Goal: Transaction & Acquisition: Purchase product/service

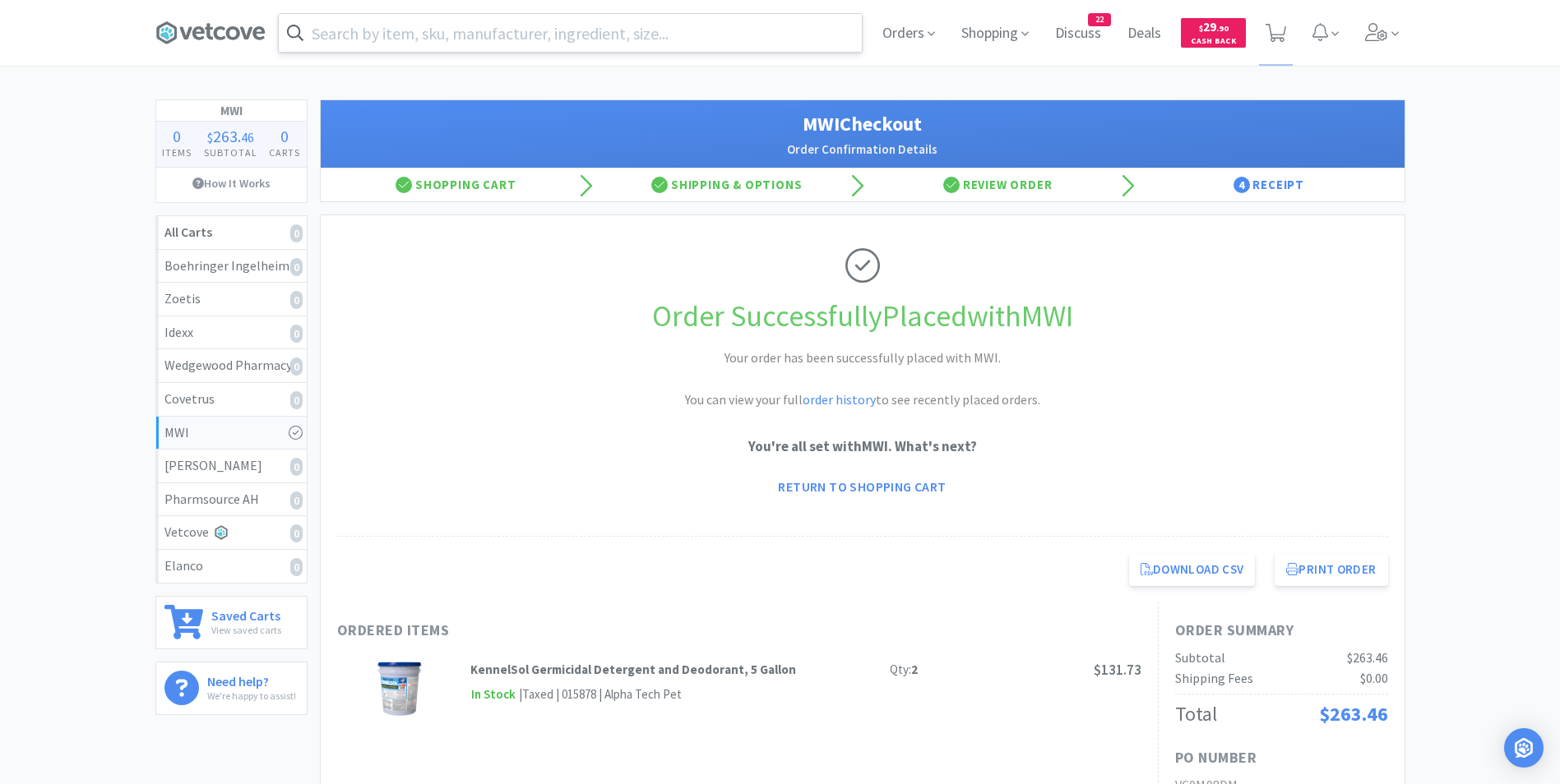
click at [687, 29] on input "text" at bounding box center [570, 33] width 583 height 38
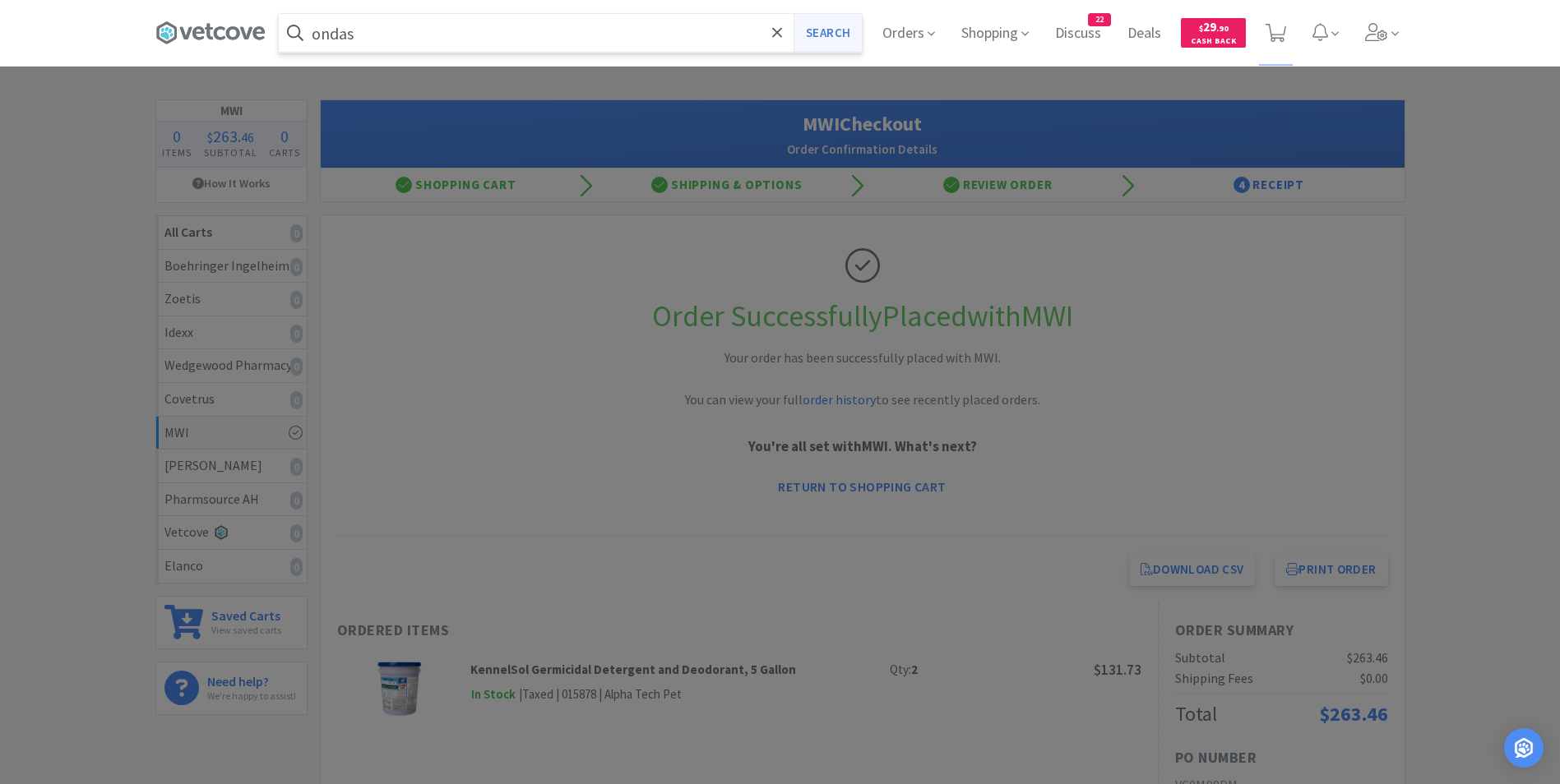
type input "ondas"
click at [823, 36] on button "Search" at bounding box center [828, 33] width 69 height 38
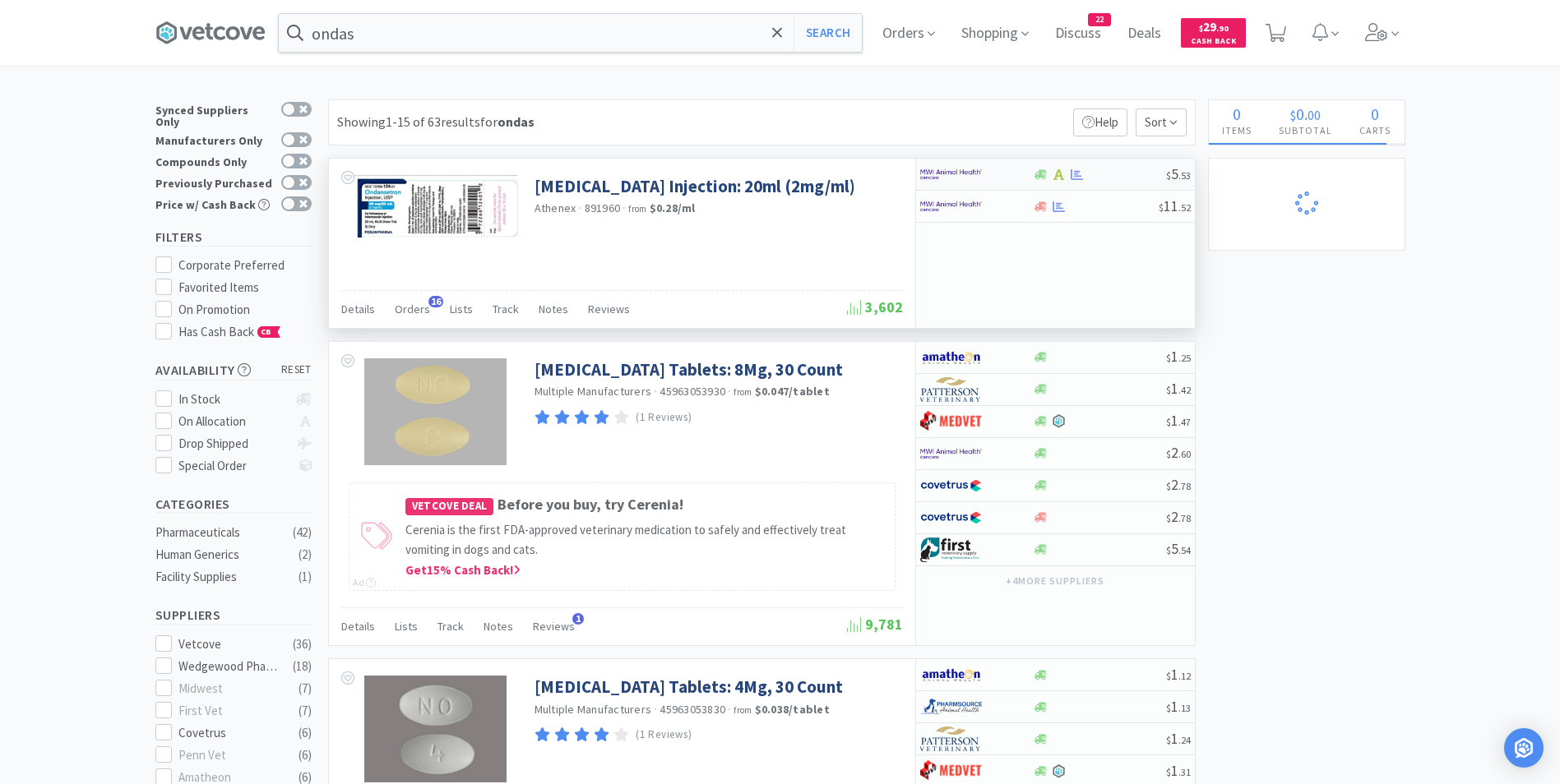
click at [982, 174] on div at bounding box center [965, 173] width 90 height 28
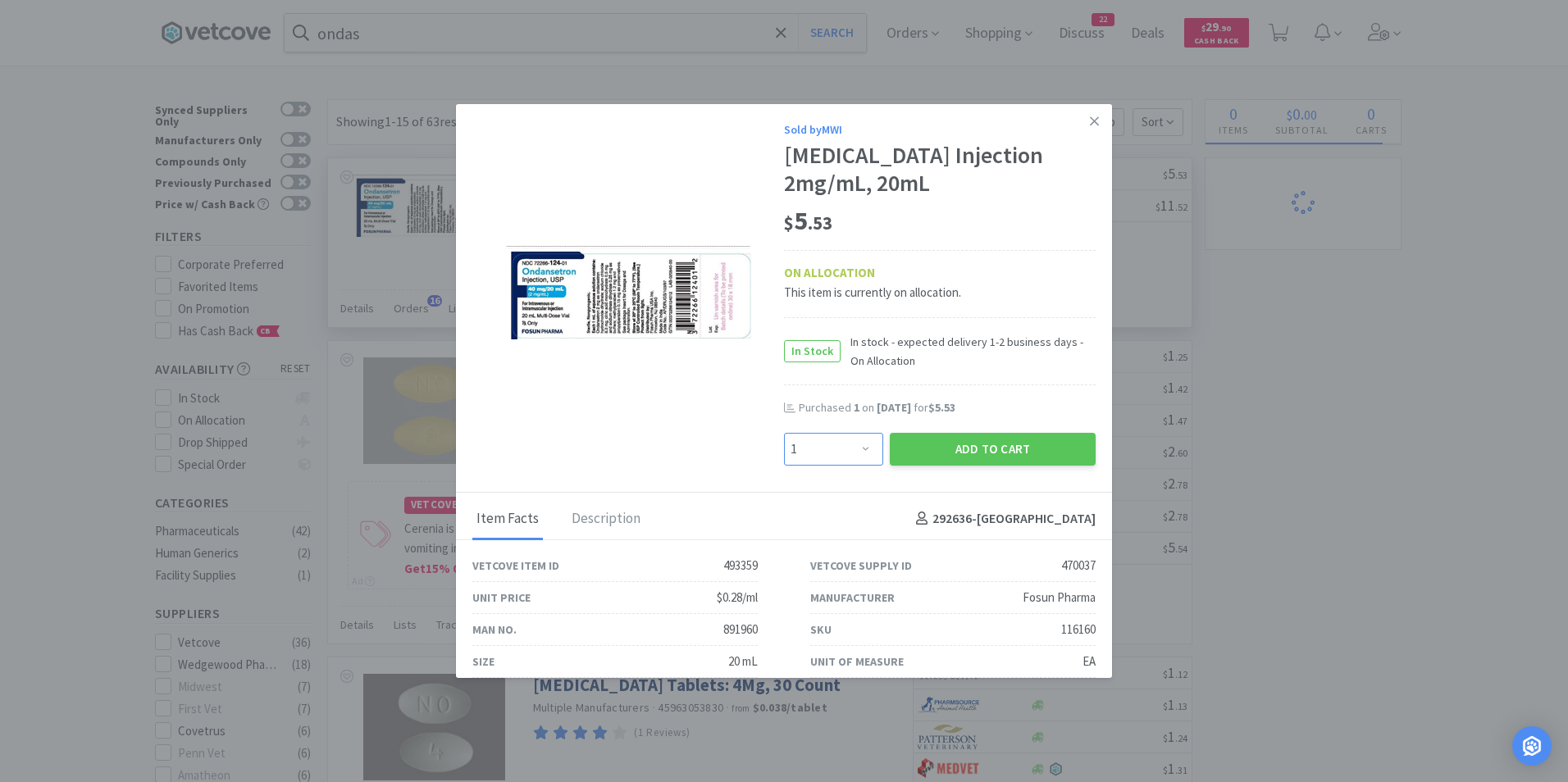
click at [859, 449] on select "Enter Quantity 1 2 3 4 5 6 7 8 9 10 11 12 13 14 15 16 17 18 19 20 Enter Quantity" at bounding box center [833, 449] width 100 height 33
select select "4"
click at [784, 433] on select "Enter Quantity 1 2 3 4 5 6 7 8 9 10 11 12 13 14 15 16 17 18 19 20 Enter Quantity" at bounding box center [833, 449] width 100 height 33
click at [989, 451] on button "Add to Cart" at bounding box center [992, 449] width 206 height 33
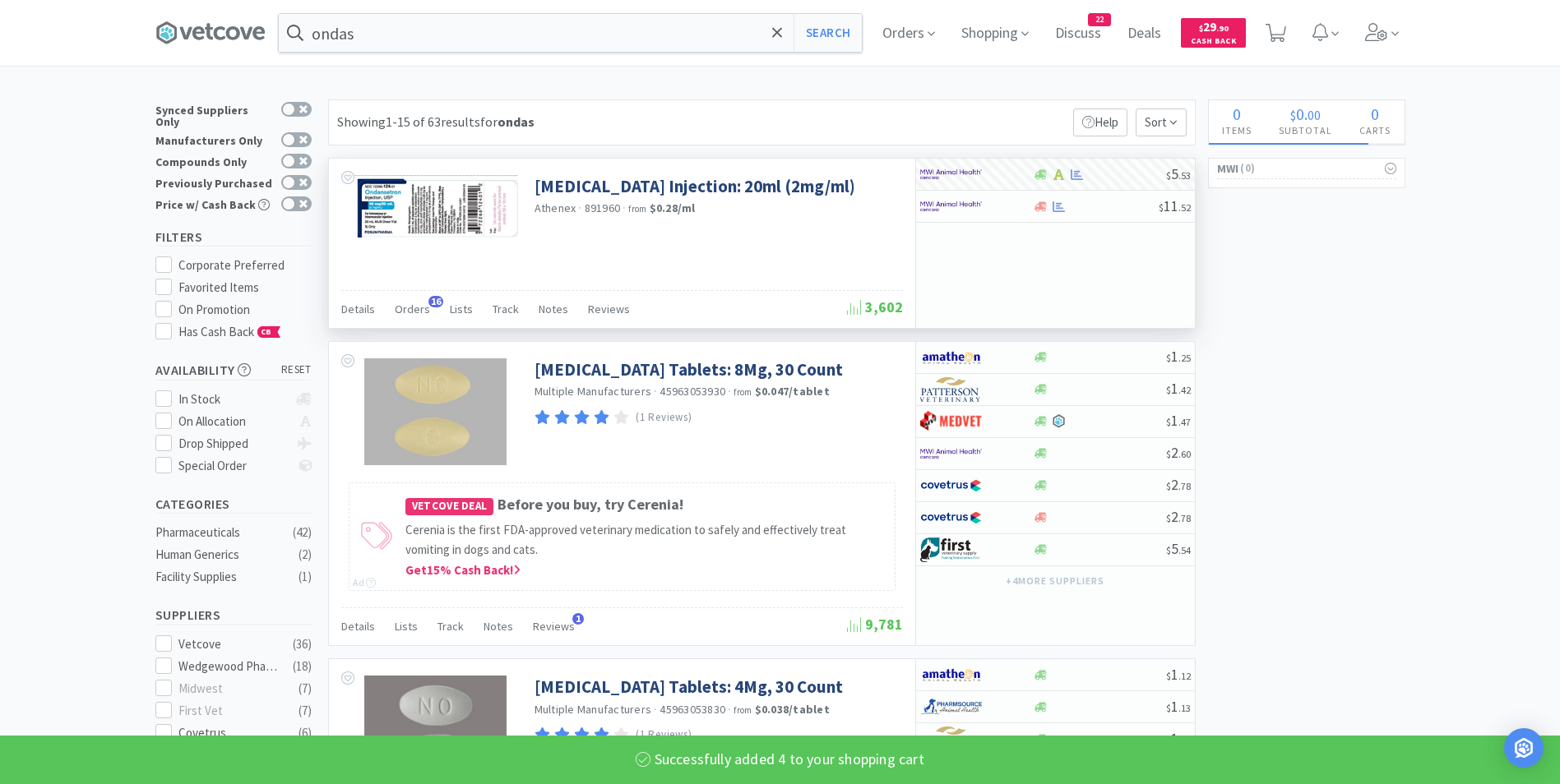
select select "4"
